Goal: Information Seeking & Learning: Learn about a topic

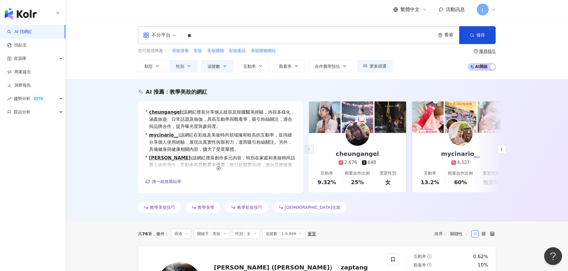
click at [215, 34] on input "**" at bounding box center [308, 35] width 249 height 11
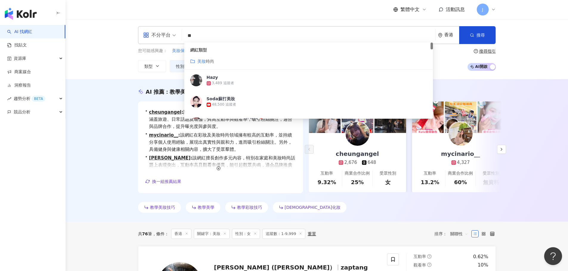
type input "*"
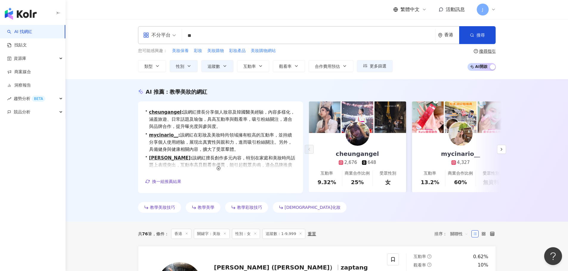
type input "*"
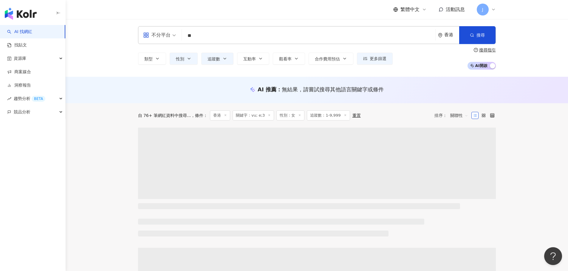
type input "**"
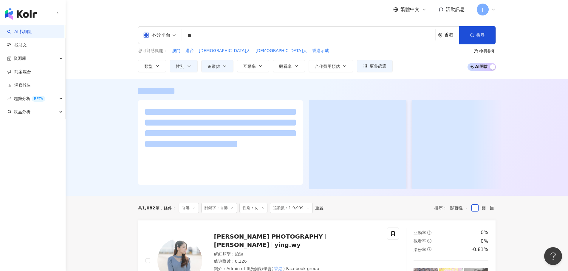
click at [550, 75] on div "不分平台 ** 香港 搜尋 c7e7cc44-aead-4868-b1c1-2f42c02593b3 8df05157-ab04-45b3-a35b-74bc…" at bounding box center [317, 49] width 502 height 60
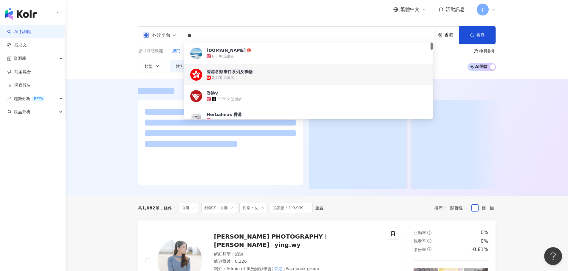
drag, startPoint x: 274, startPoint y: 38, endPoint x: 159, endPoint y: 32, distance: 114.3
click at [159, 32] on div "不分平台 ** 香港 搜尋 c7e7cc44-aead-4868-b1c1-2f42c02593b3 8df05157-ab04-45b3-a35b-74bc…" at bounding box center [317, 35] width 358 height 18
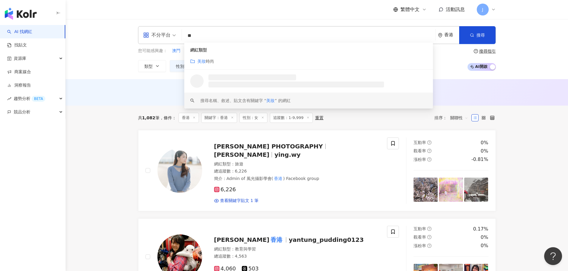
type input "**"
click at [539, 83] on div "AI 推薦 ： 無結果，請嘗試搜尋其他語言關鍵字或條件" at bounding box center [317, 92] width 502 height 27
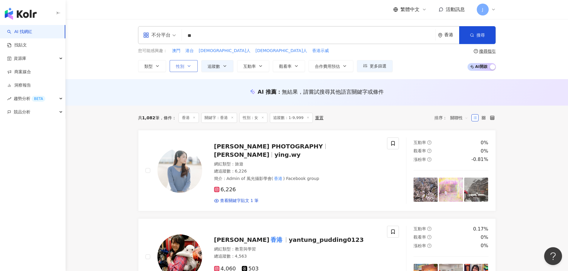
click at [184, 68] on span "性別" at bounding box center [180, 66] width 8 height 5
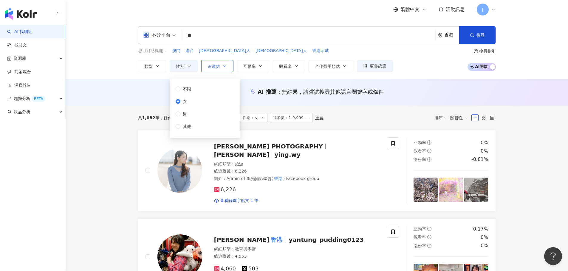
click at [221, 68] on button "追蹤數" at bounding box center [217, 66] width 32 height 12
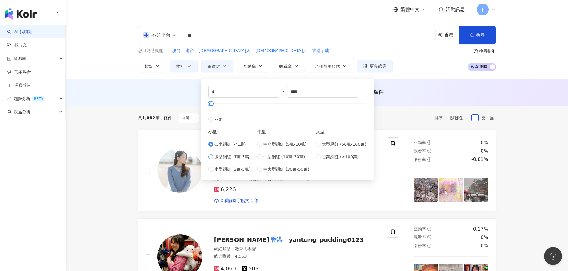
click at [227, 157] on span "微型網紅 (1萬-3萬)" at bounding box center [232, 157] width 36 height 7
type input "*****"
click at [469, 39] on button "搜尋" at bounding box center [477, 35] width 36 height 18
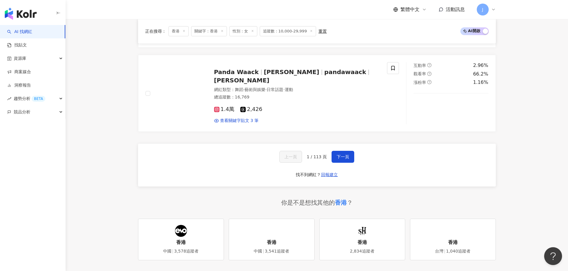
scroll to position [1166, 0]
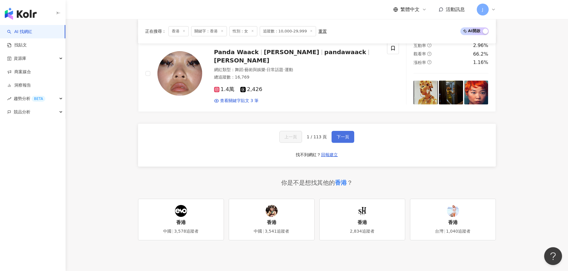
click at [344, 135] on span "下一頁" at bounding box center [342, 137] width 13 height 5
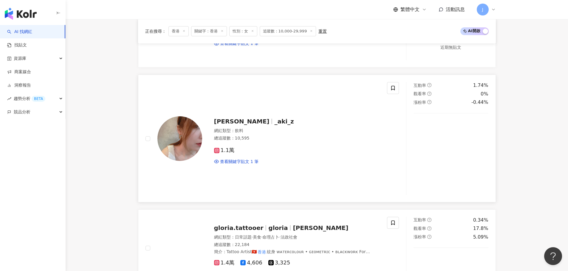
scroll to position [576, 0]
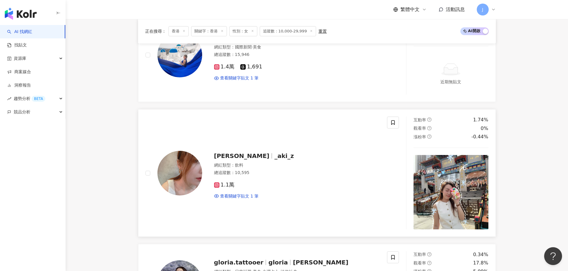
click at [274, 153] on span "_aki_z" at bounding box center [283, 156] width 19 height 7
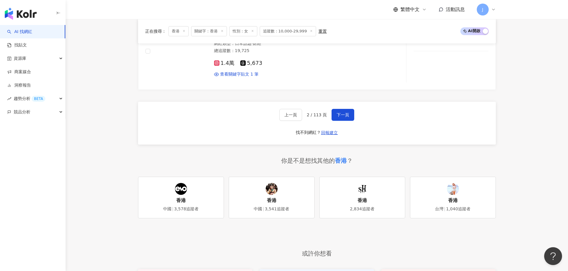
scroll to position [1291, 0]
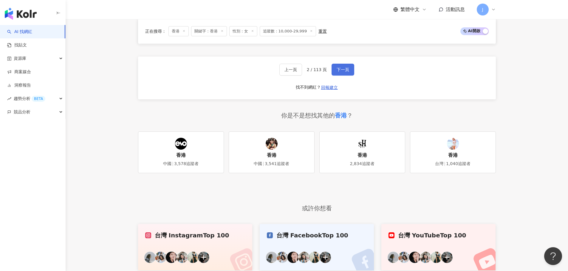
click at [336, 64] on button "下一頁" at bounding box center [342, 70] width 23 height 12
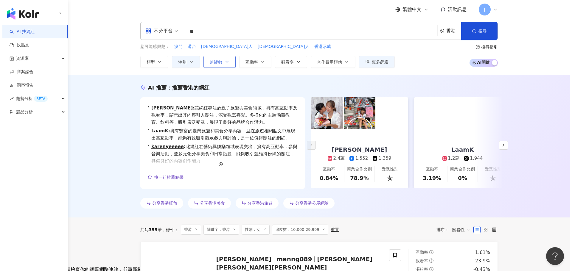
scroll to position [0, 0]
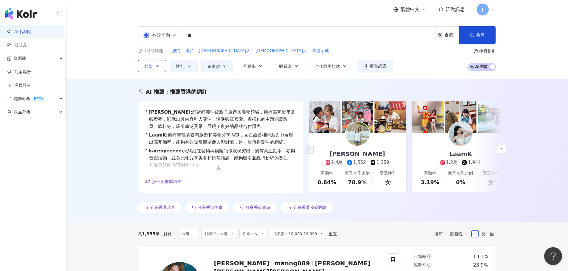
click at [159, 65] on icon "button" at bounding box center [157, 66] width 5 height 5
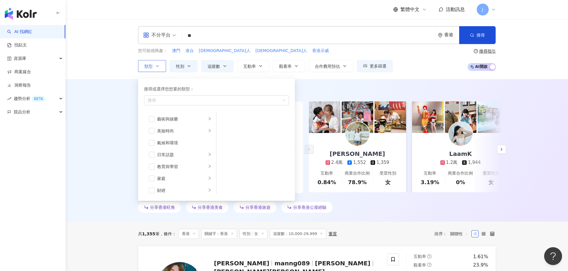
click at [159, 65] on icon "button" at bounding box center [157, 66] width 5 height 5
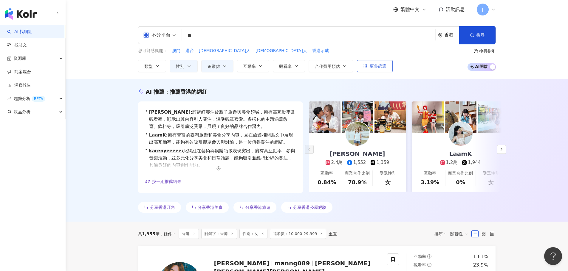
click at [380, 69] on span "更多篩選" at bounding box center [377, 66] width 17 height 5
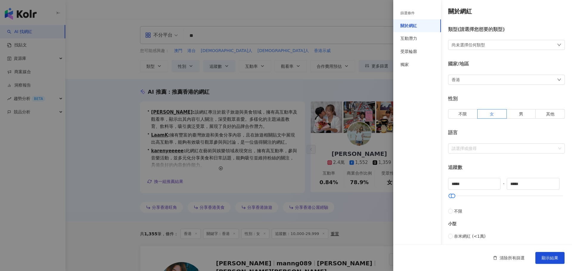
click at [481, 40] on div "尚未選擇任何類型" at bounding box center [506, 45] width 117 height 10
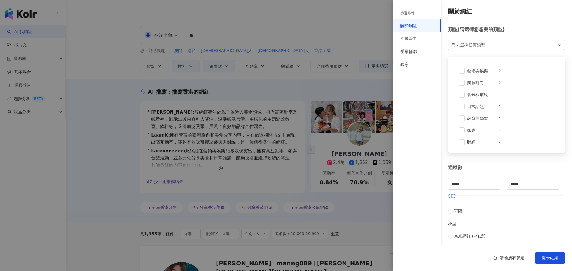
click at [485, 43] on div "尚未選擇任何類型" at bounding box center [468, 45] width 33 height 7
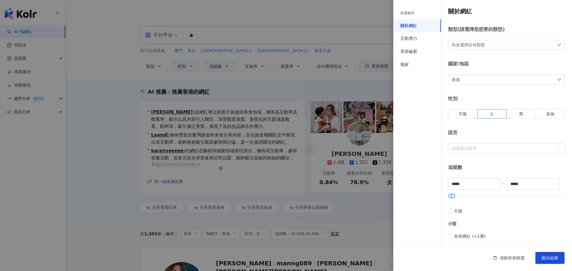
click at [339, 146] on div at bounding box center [286, 135] width 572 height 271
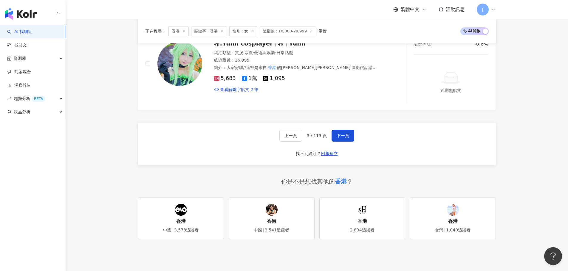
scroll to position [1162, 0]
click at [342, 133] on span "下一頁" at bounding box center [342, 135] width 13 height 5
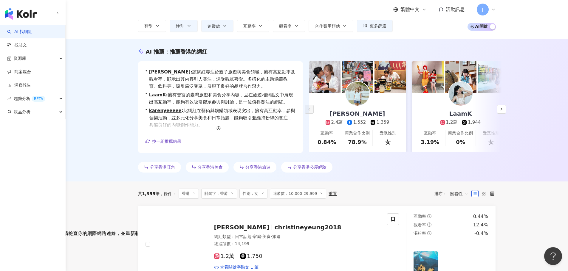
scroll to position [0, 0]
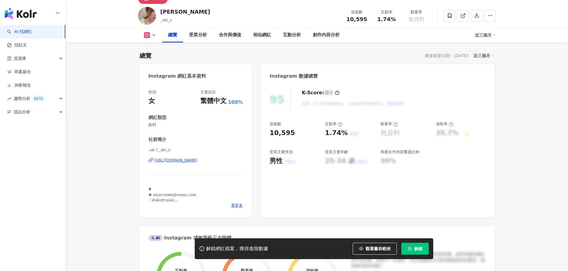
click at [237, 207] on span "看更多" at bounding box center [237, 205] width 12 height 5
click at [212, 165] on div "𝒜𝓀𝒾 | _aki_z [URL][DOMAIN_NAME]" at bounding box center [195, 164] width 94 height 35
click at [198, 162] on div "[URL][DOMAIN_NAME]" at bounding box center [175, 160] width 43 height 5
